Goal: Find specific fact: Find contact information

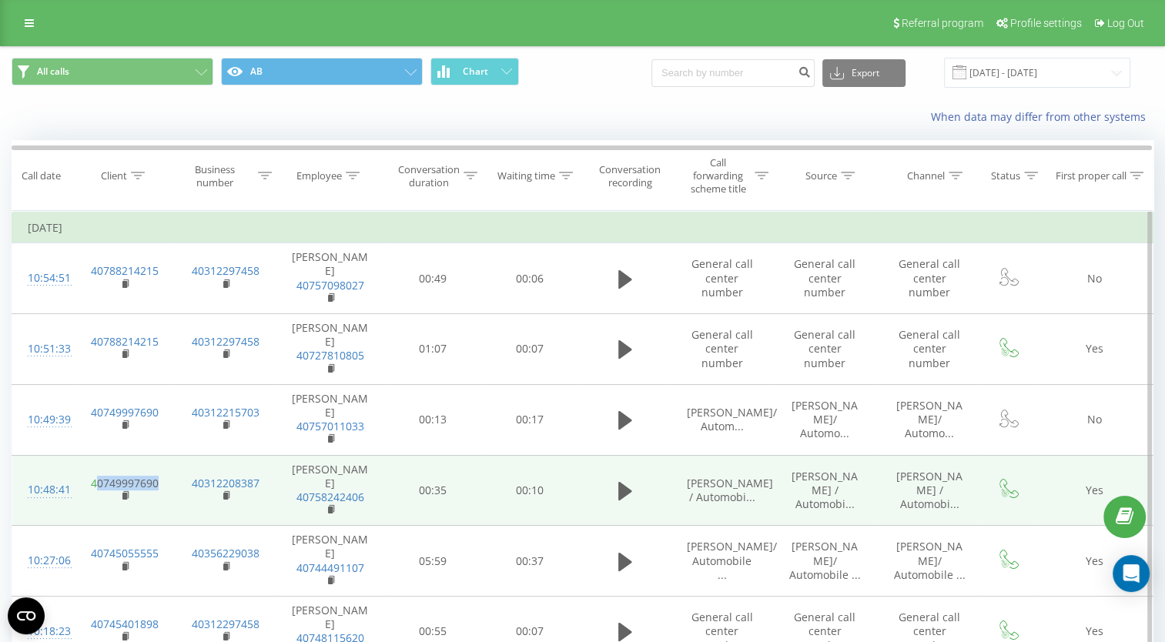
drag, startPoint x: 162, startPoint y: 462, endPoint x: 95, endPoint y: 466, distance: 67.1
click at [95, 466] on td "40749997690" at bounding box center [124, 490] width 101 height 71
copy link "0749997690"
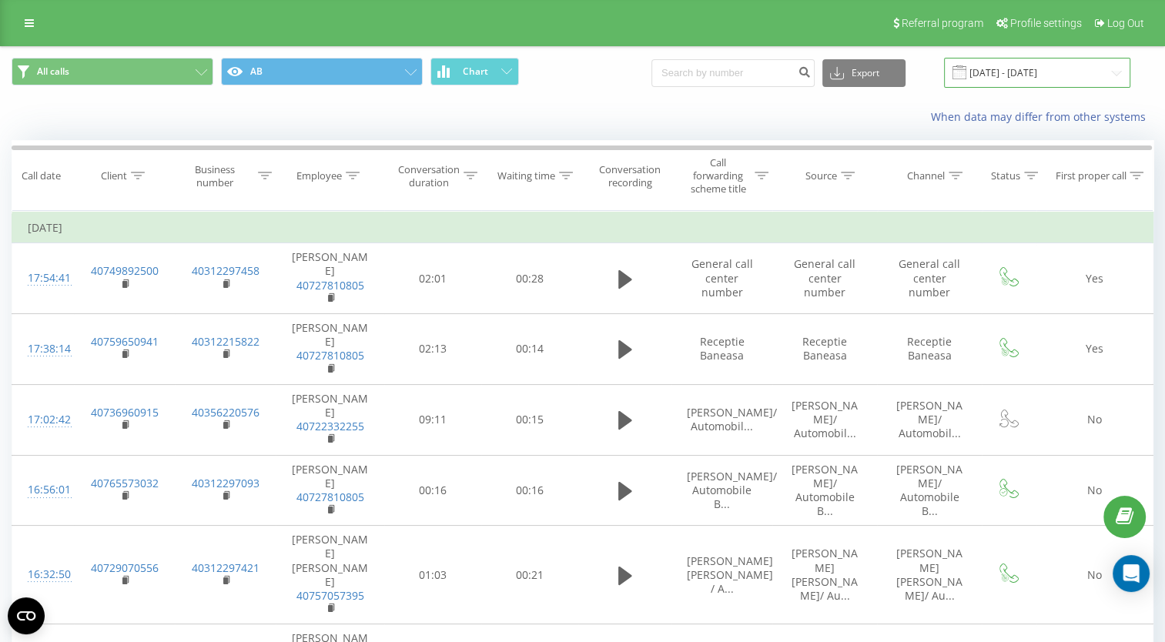
click at [1024, 79] on input "30.06.2025 - 31.07.2025" at bounding box center [1037, 73] width 186 height 30
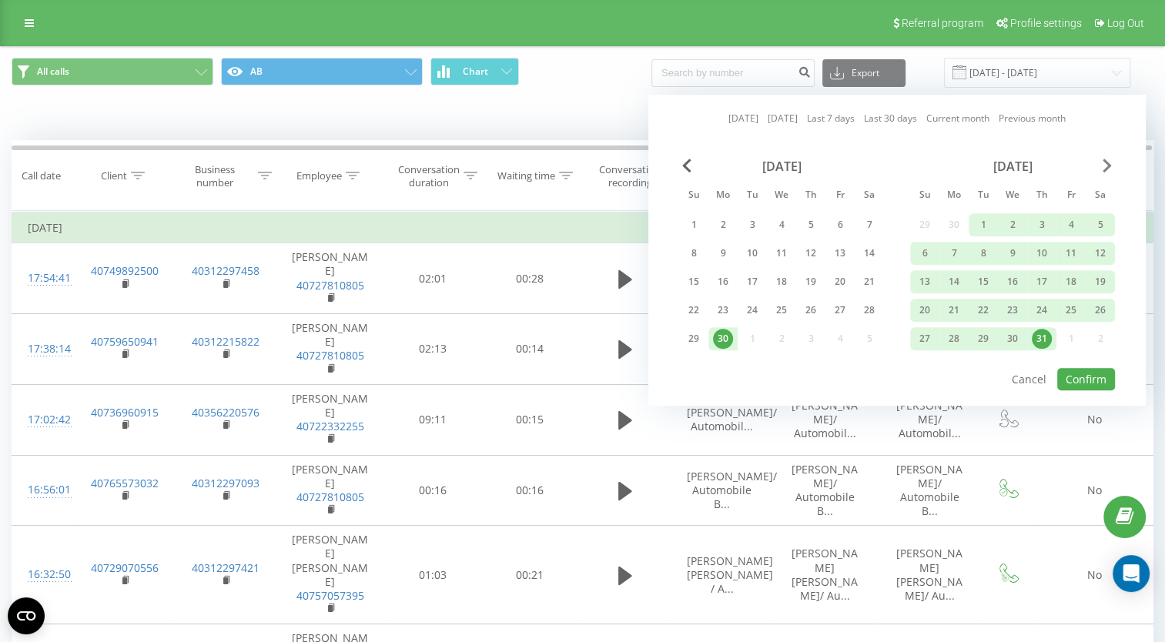
click at [1102, 165] on span "Next Month" at bounding box center [1106, 166] width 9 height 14
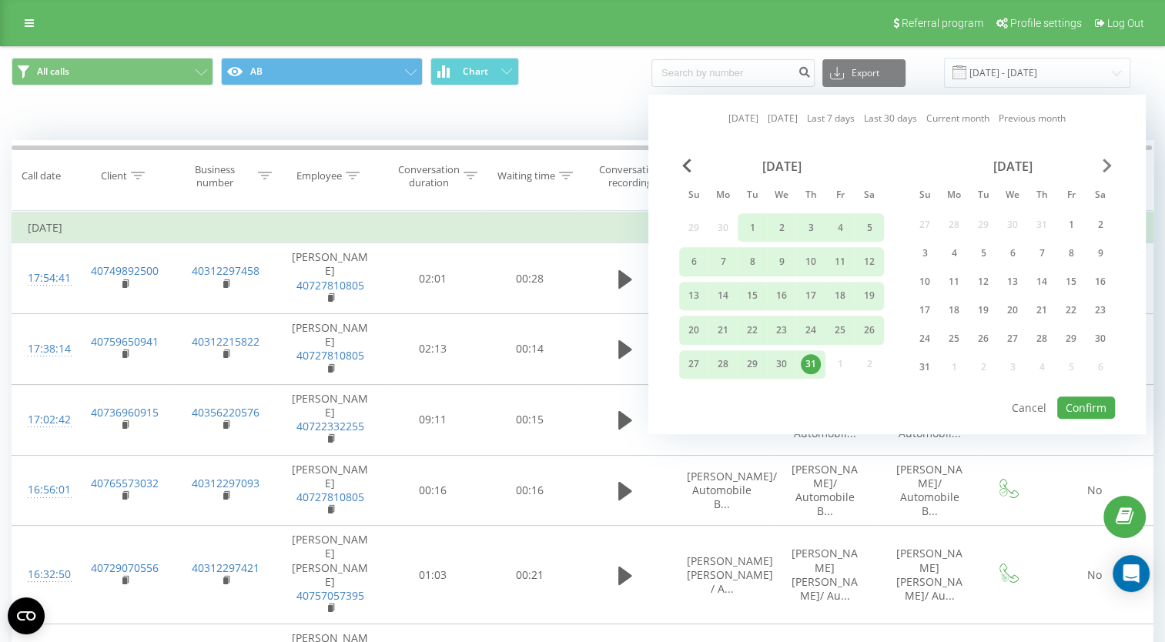
click at [1102, 165] on span "Next Month" at bounding box center [1106, 166] width 9 height 14
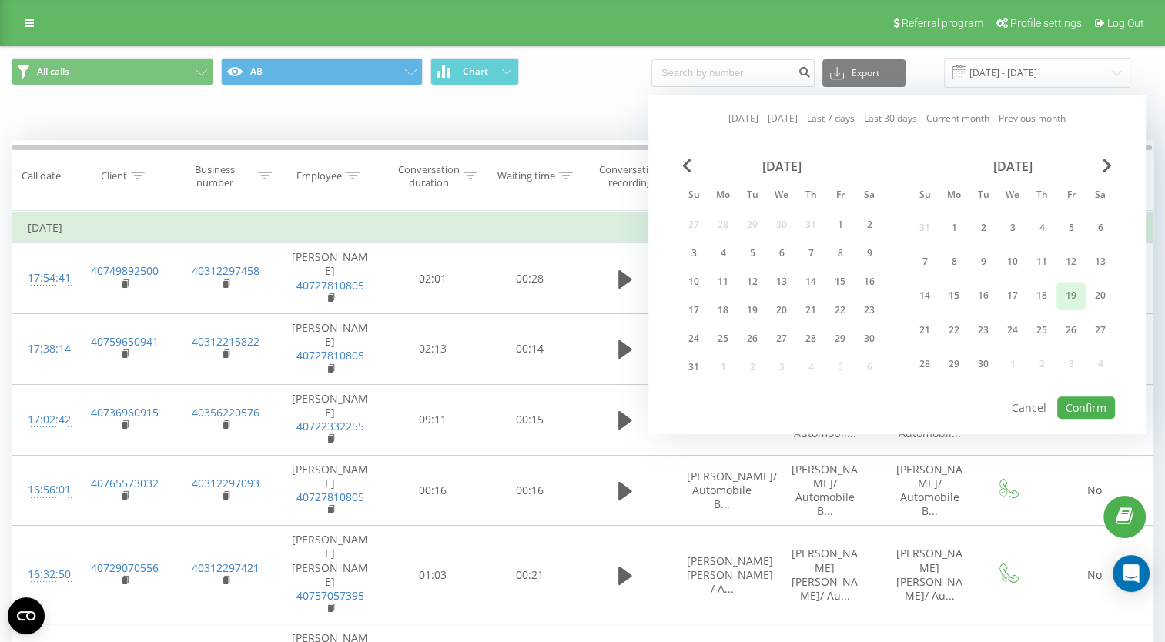
click at [1068, 289] on div "19" at bounding box center [1071, 296] width 20 height 20
click at [1101, 396] on button "Confirm" at bounding box center [1086, 407] width 58 height 22
type input "19.09.2025 - 19.09.2025"
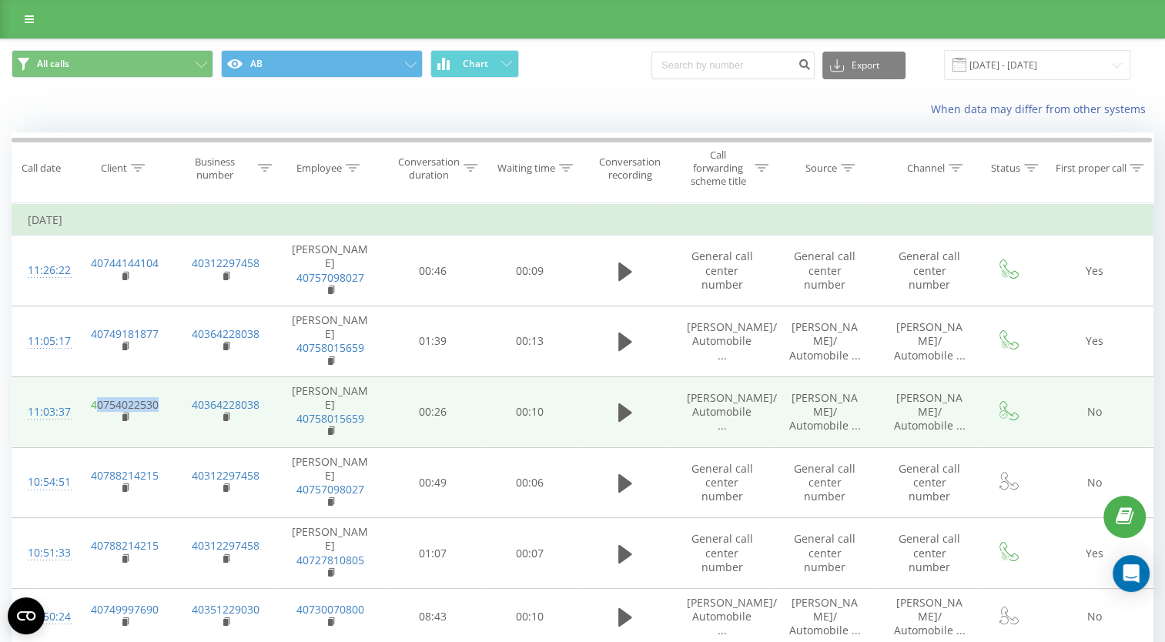
drag, startPoint x: 169, startPoint y: 366, endPoint x: 99, endPoint y: 363, distance: 70.1
click at [99, 376] on td "40754022530" at bounding box center [124, 411] width 101 height 71
copy link "0754022530"
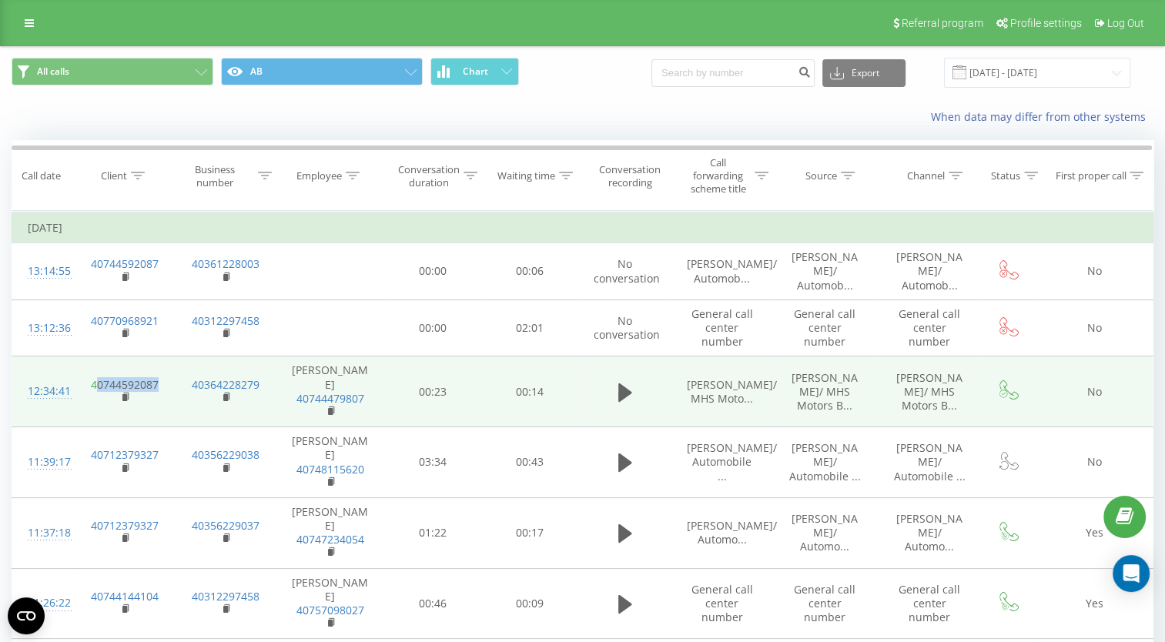
drag, startPoint x: 163, startPoint y: 376, endPoint x: 97, endPoint y: 373, distance: 66.3
click at [97, 373] on td "40744592087" at bounding box center [124, 391] width 101 height 71
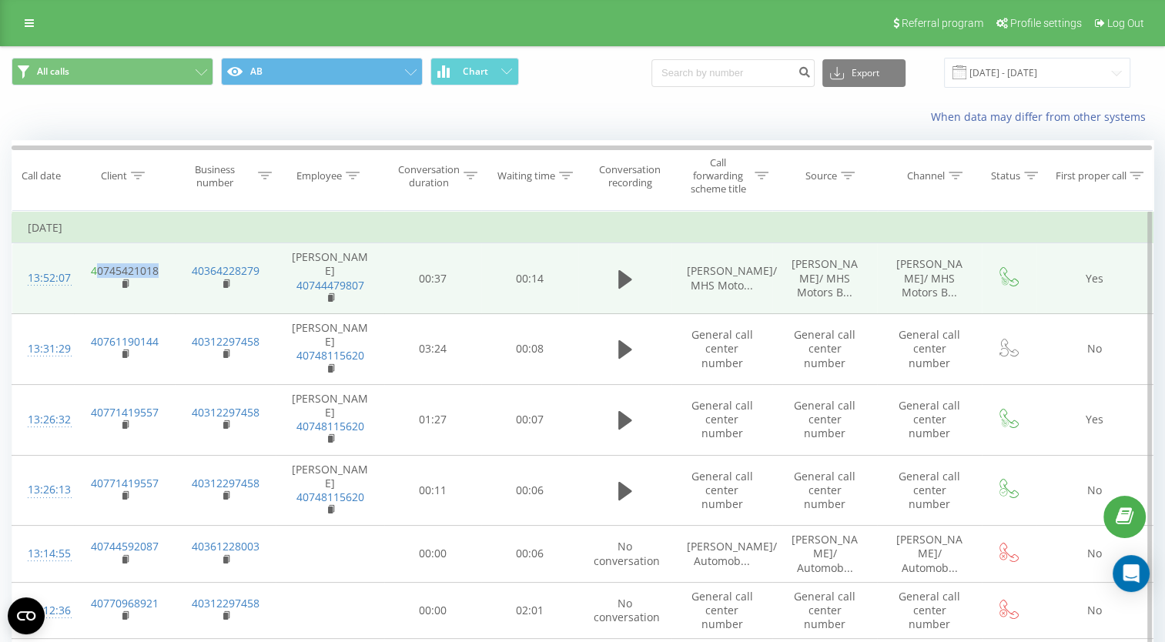
drag, startPoint x: 166, startPoint y: 263, endPoint x: 95, endPoint y: 260, distance: 70.9
click at [95, 260] on td "40745421018" at bounding box center [124, 278] width 101 height 71
copy link "0745421018"
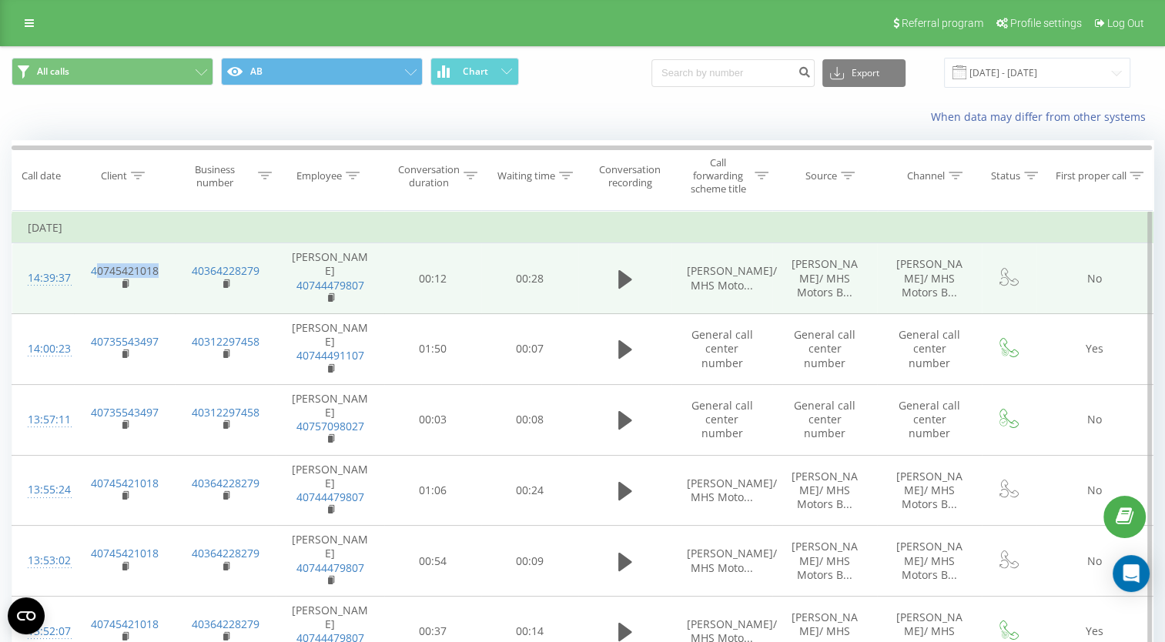
drag, startPoint x: 163, startPoint y: 262, endPoint x: 95, endPoint y: 254, distance: 68.2
click at [95, 254] on td "40745421018" at bounding box center [124, 278] width 101 height 71
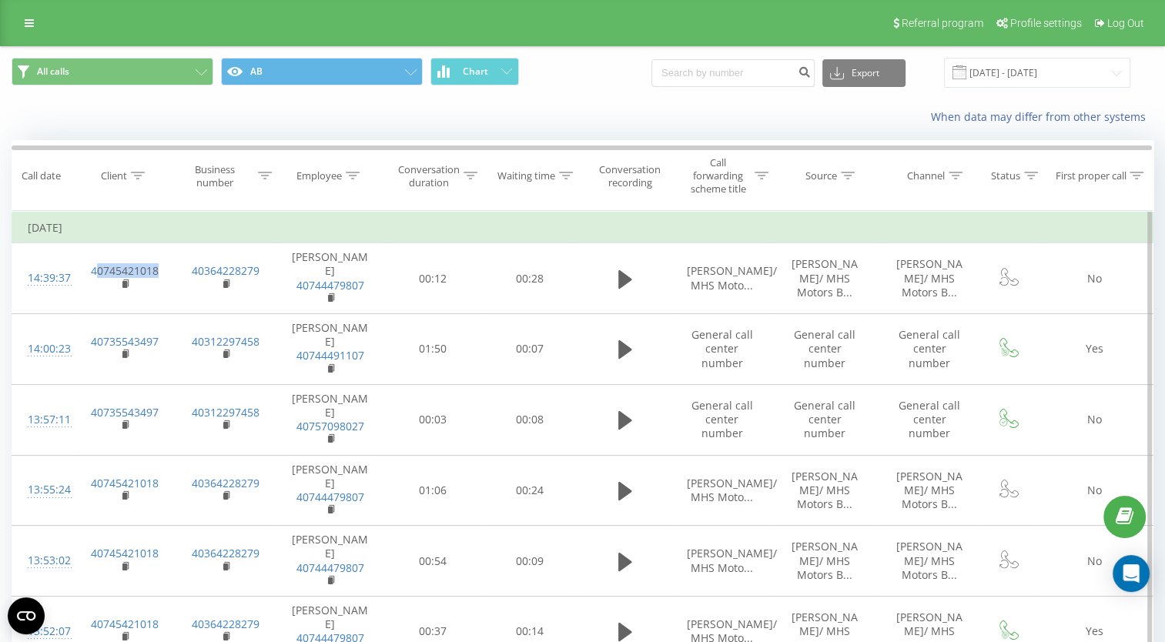
copy link "0745421018"
